Goal: Navigation & Orientation: Find specific page/section

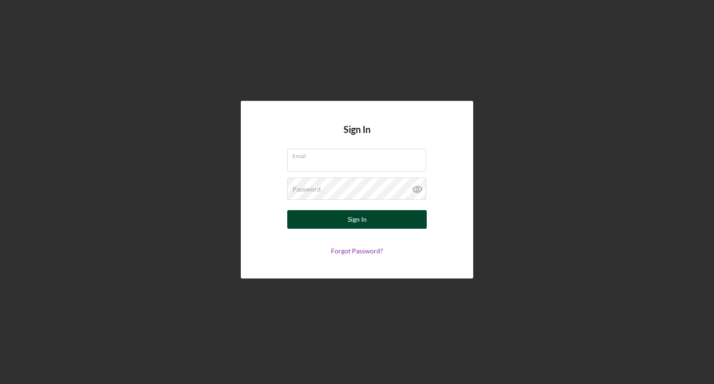
type input "[EMAIL_ADDRESS][DOMAIN_NAME]"
click at [319, 218] on button "Sign In" at bounding box center [357, 219] width 140 height 19
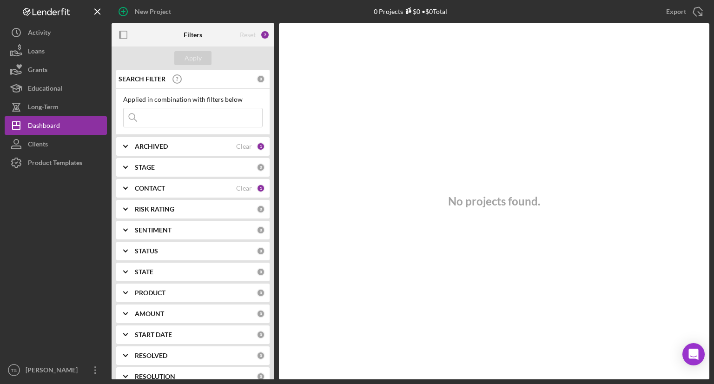
drag, startPoint x: 319, startPoint y: 218, endPoint x: 311, endPoint y: 81, distance: 137.0
click at [68, 54] on button "Loans" at bounding box center [56, 51] width 102 height 19
